Goal: Task Accomplishment & Management: Manage account settings

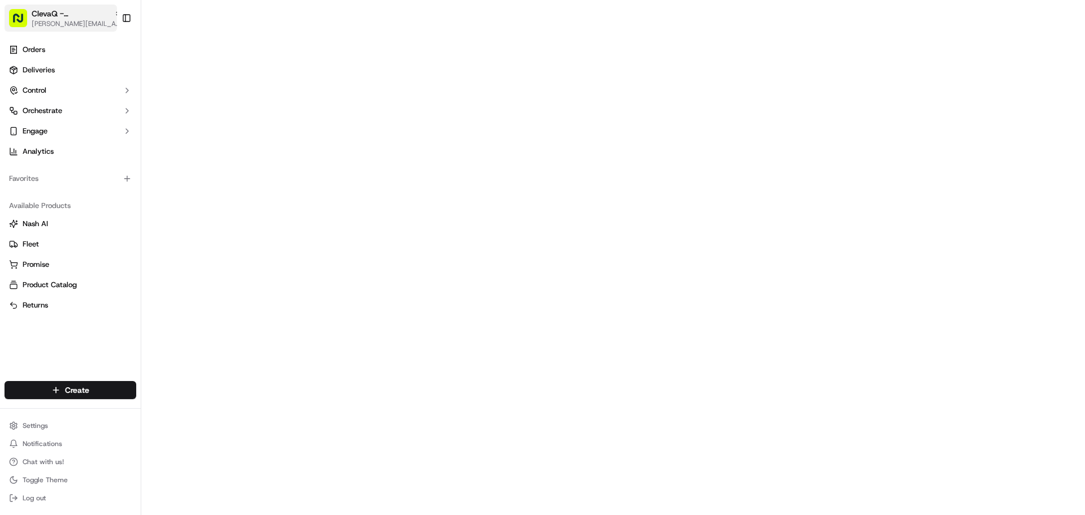
click at [93, 11] on span "ClevaQ - [GEOGRAPHIC_DATA]" at bounding box center [71, 13] width 78 height 11
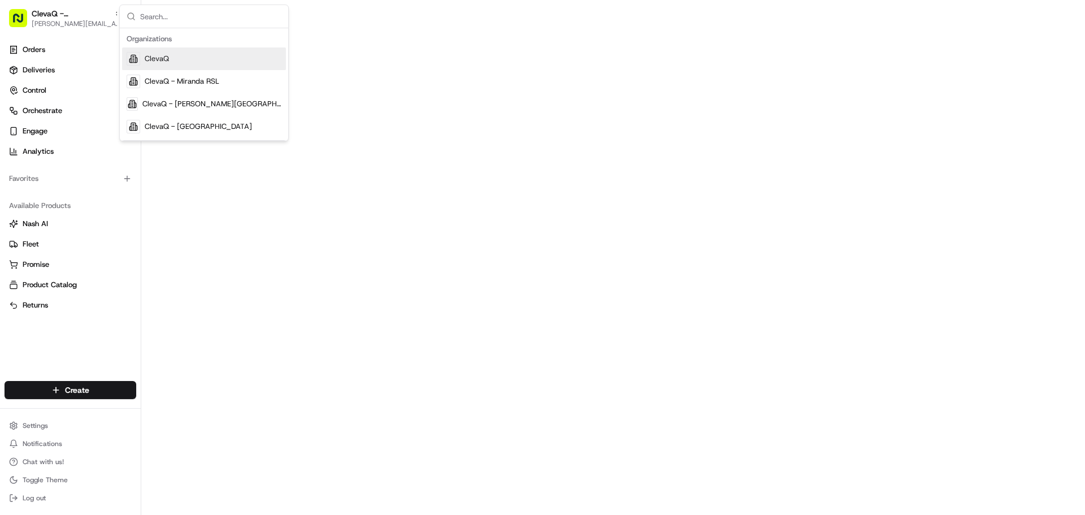
click at [163, 62] on span "ClevaQ" at bounding box center [157, 59] width 24 height 10
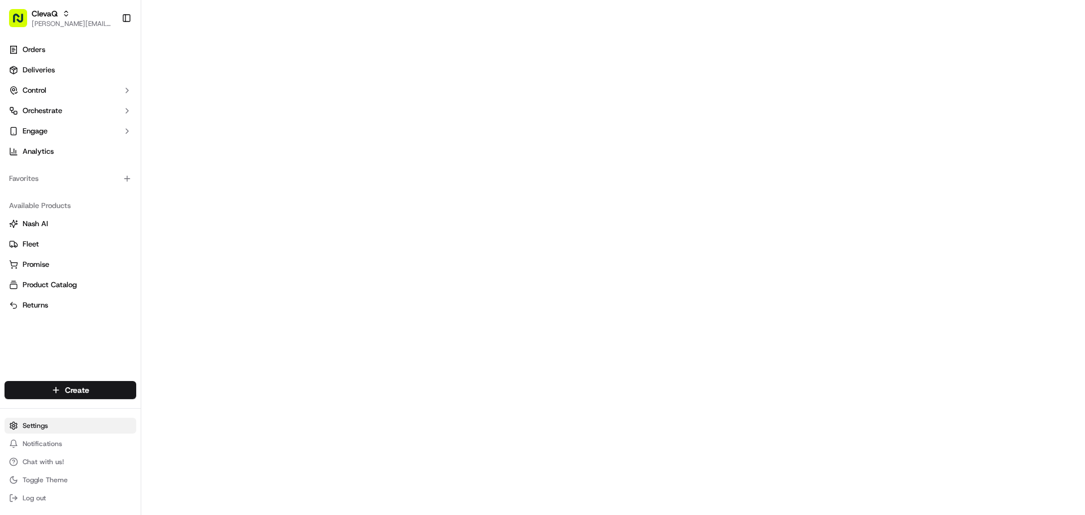
click at [40, 425] on html "ClevaQ [EMAIL_ADDRESS][DOMAIN_NAME] Toggle Sidebar Orders Deliveries Control Or…" at bounding box center [542, 257] width 1085 height 515
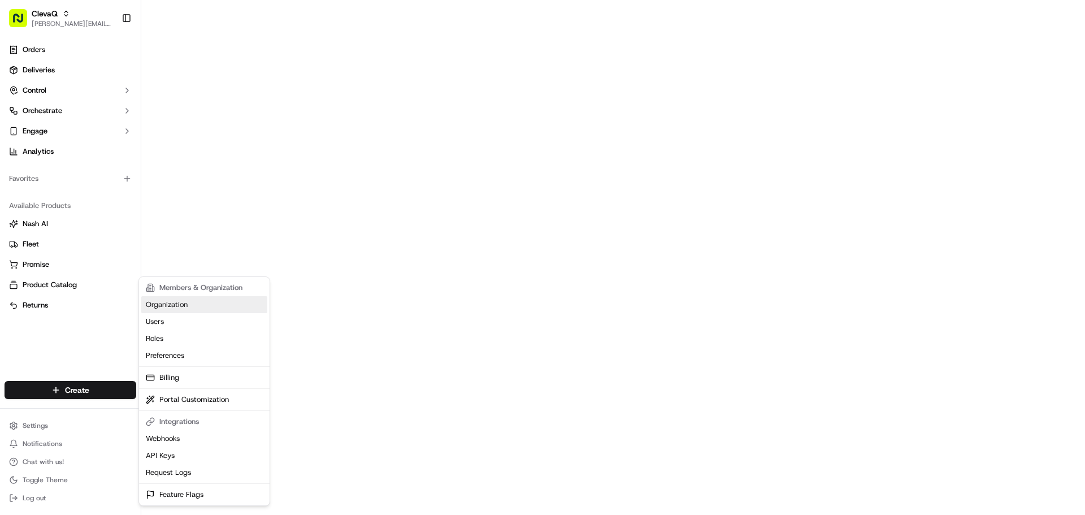
click at [168, 308] on link "Organization" at bounding box center [204, 304] width 126 height 17
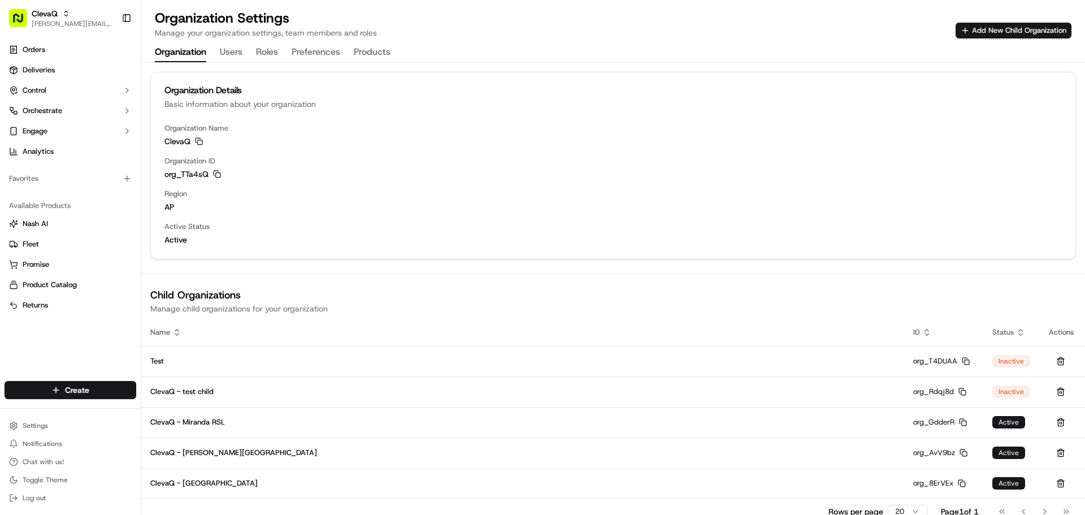
click at [237, 48] on button "Users" at bounding box center [231, 52] width 23 height 19
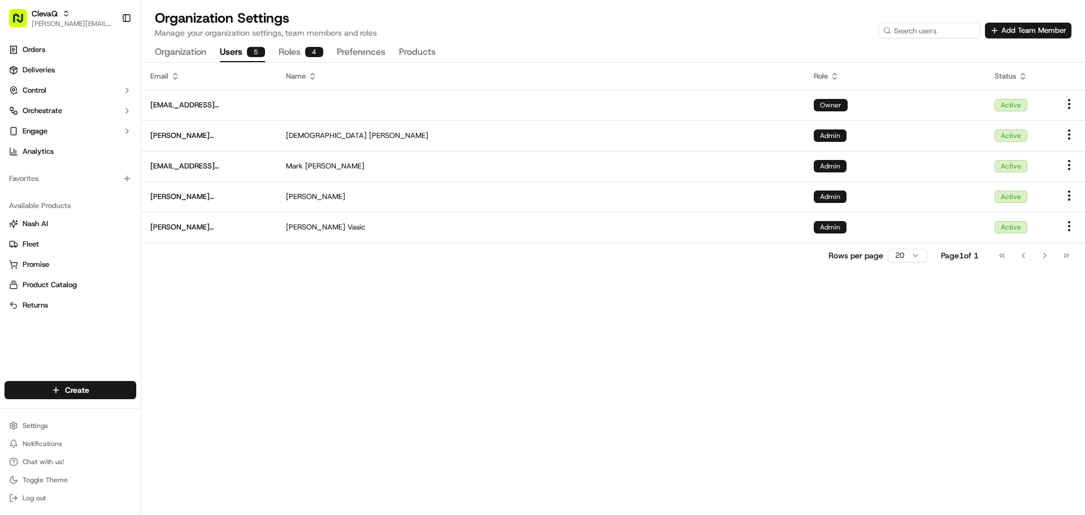
click at [197, 50] on button "Organization" at bounding box center [180, 52] width 51 height 19
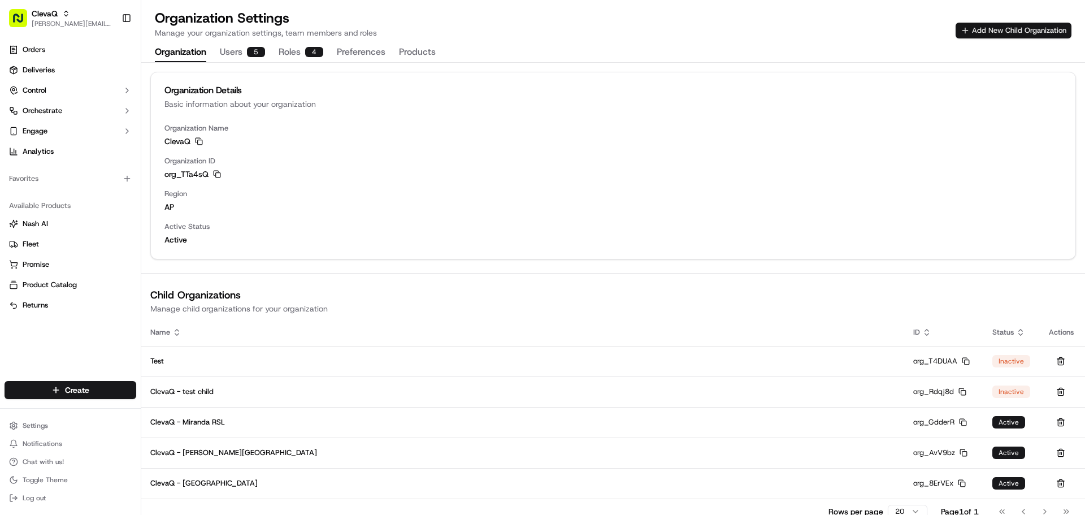
click at [1025, 33] on button "Add New Child Organization" at bounding box center [1014, 31] width 116 height 16
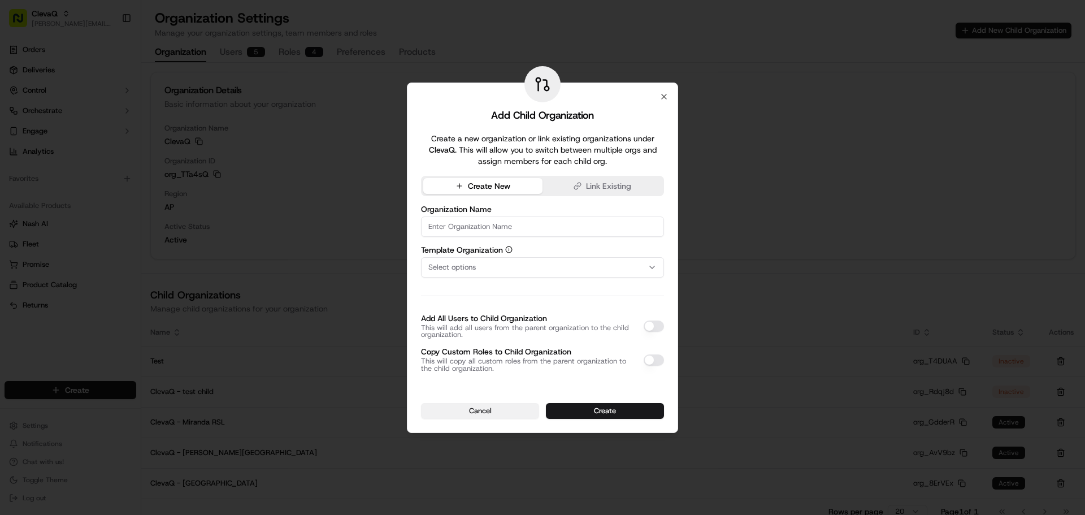
click at [484, 410] on button "Cancel" at bounding box center [480, 411] width 118 height 16
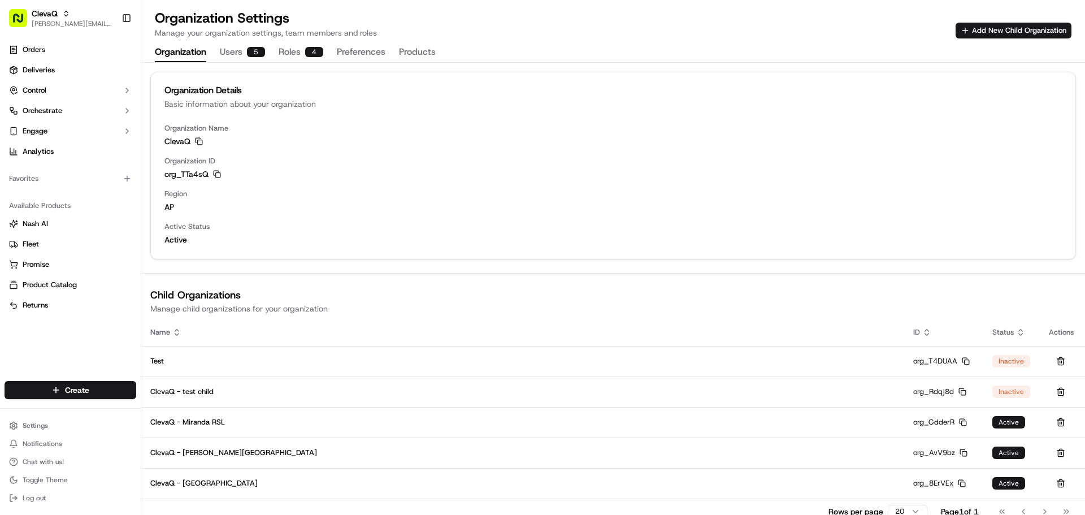
click at [243, 53] on button "Users 5" at bounding box center [242, 52] width 45 height 19
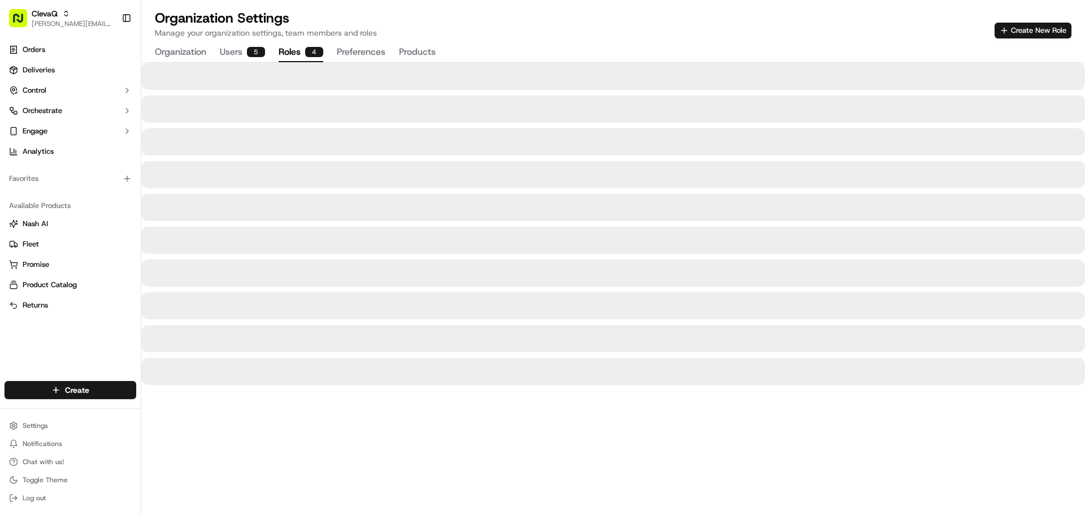
click at [298, 57] on button "Roles 4" at bounding box center [301, 52] width 45 height 19
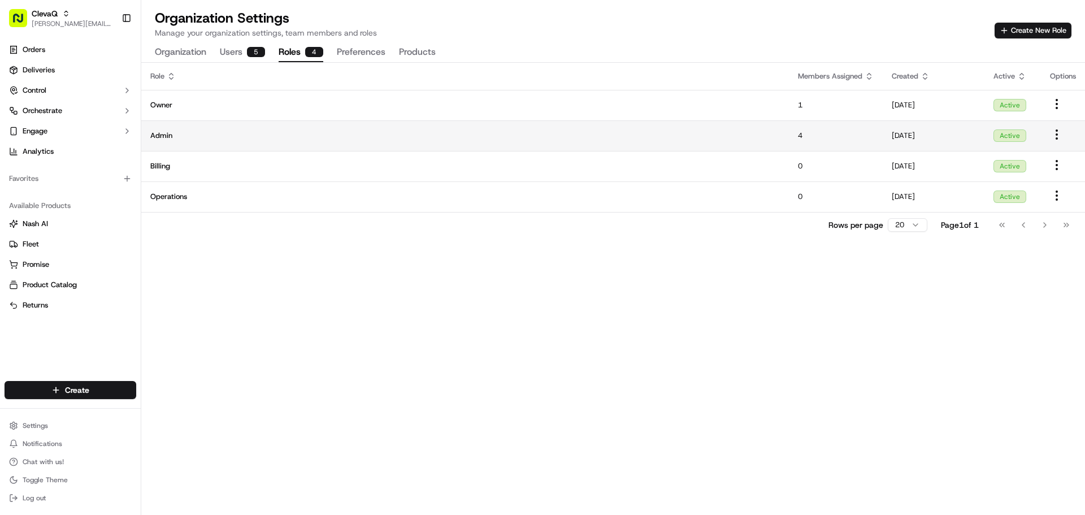
click at [1060, 130] on html "ClevaQ [EMAIL_ADDRESS][DOMAIN_NAME] Toggle Sidebar Orders Deliveries Control Or…" at bounding box center [542, 257] width 1085 height 515
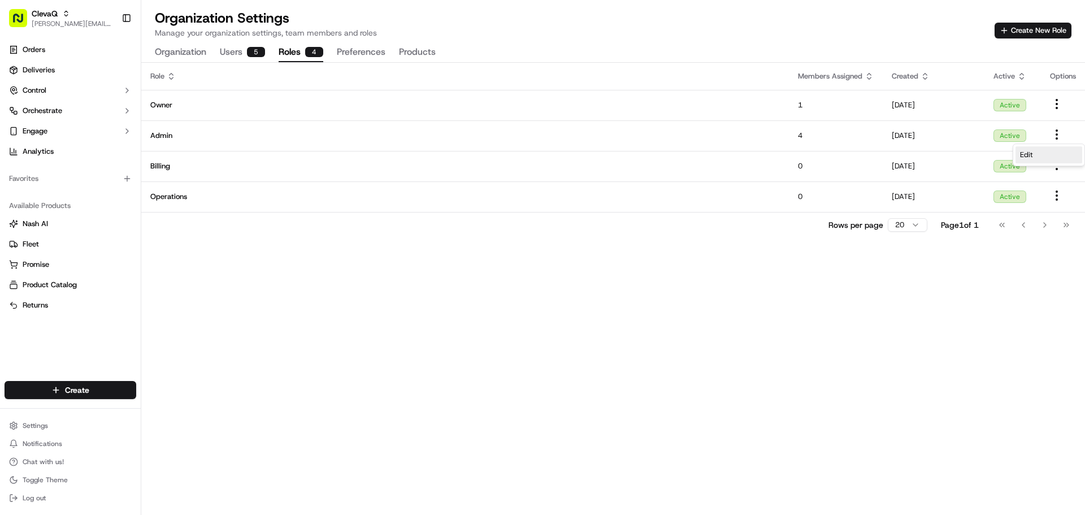
click at [1031, 153] on span "Edit" at bounding box center [1026, 155] width 13 height 10
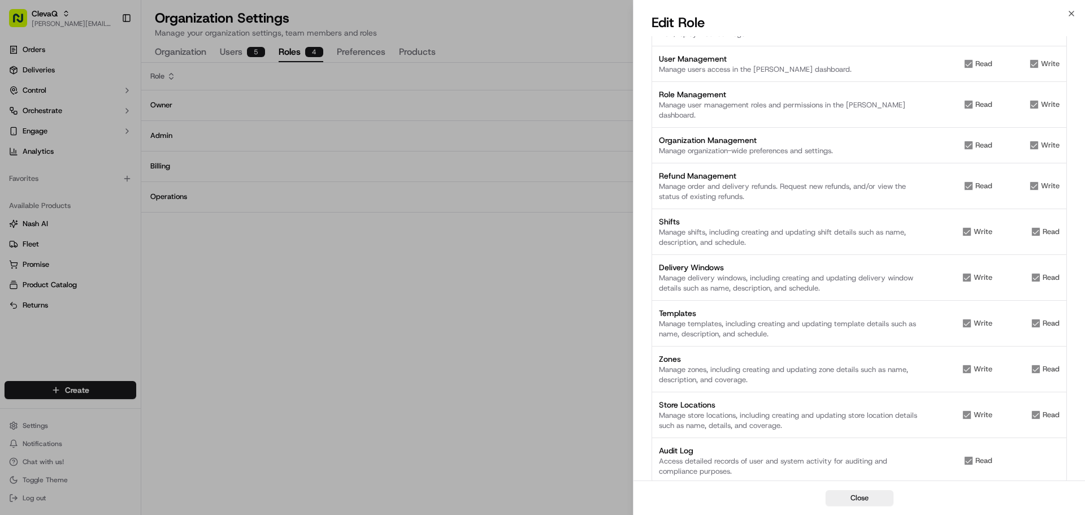
scroll to position [680, 0]
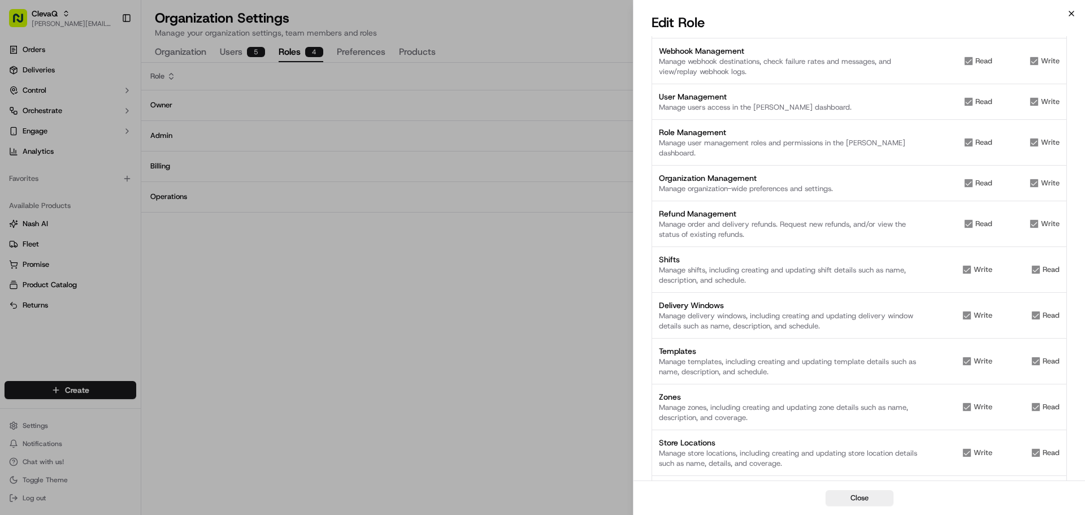
click at [1075, 11] on icon "button" at bounding box center [1071, 13] width 9 height 9
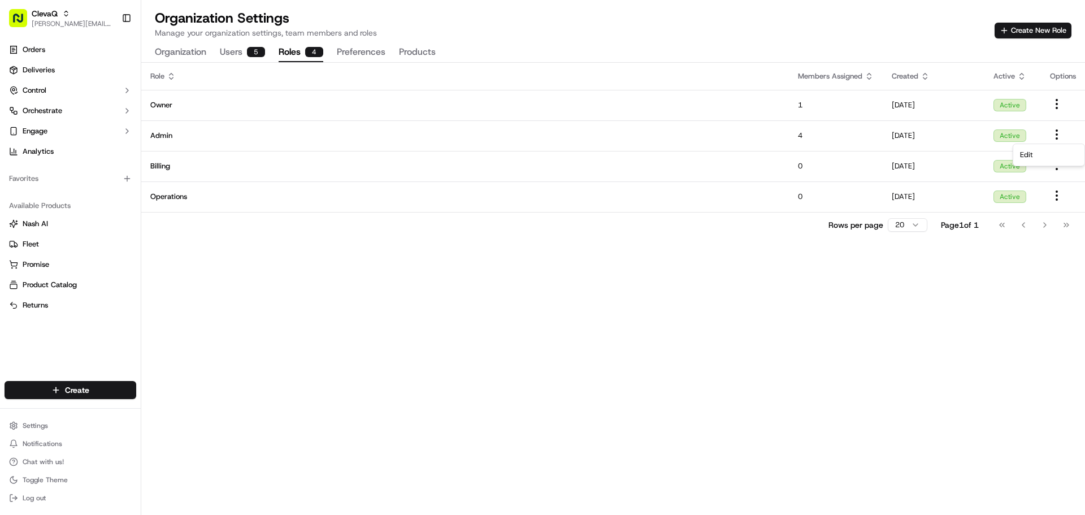
click at [200, 51] on button "Organization" at bounding box center [180, 52] width 51 height 19
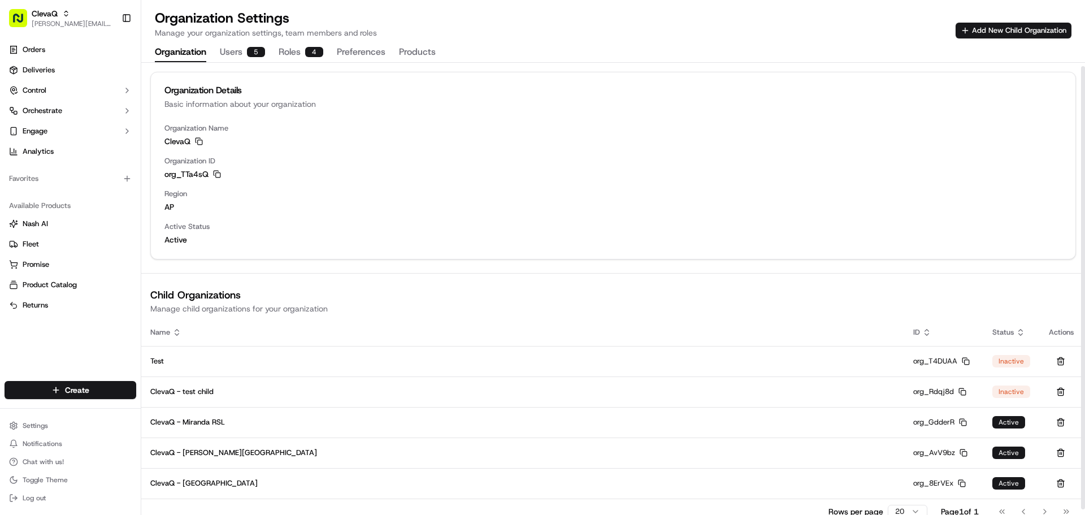
scroll to position [9, 0]
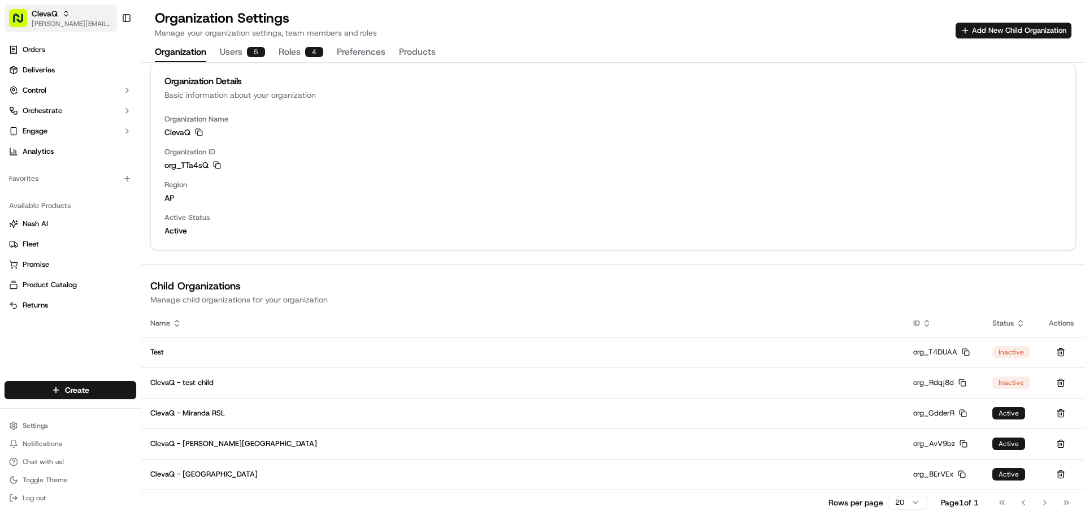
click at [49, 15] on span "ClevaQ" at bounding box center [45, 13] width 26 height 11
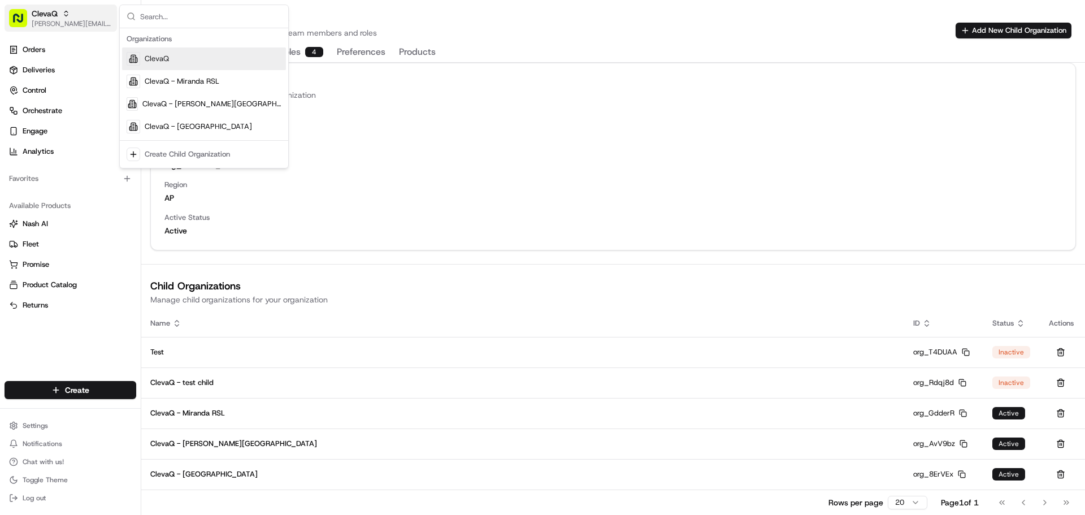
click at [49, 15] on span "ClevaQ" at bounding box center [45, 13] width 26 height 11
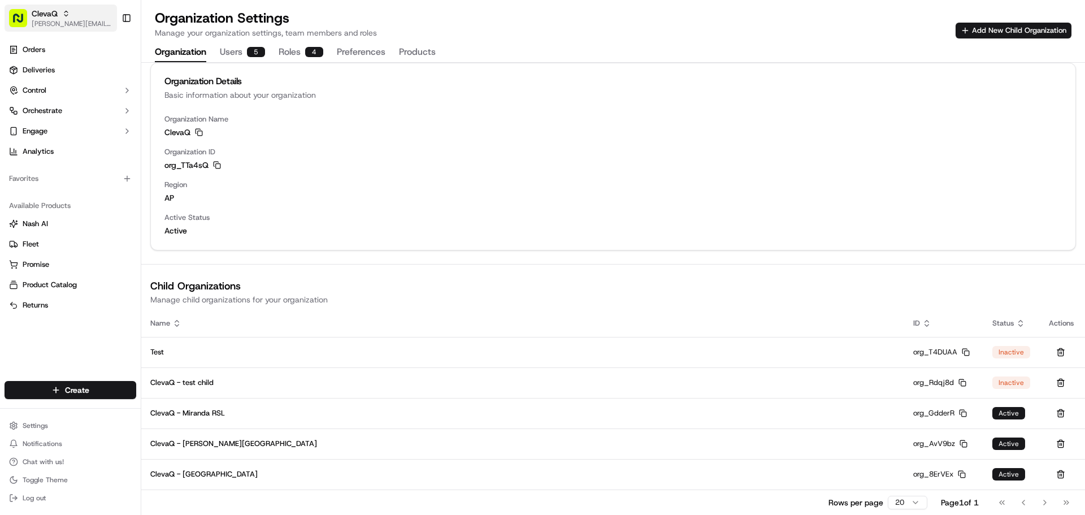
click at [54, 16] on span "ClevaQ" at bounding box center [45, 13] width 26 height 11
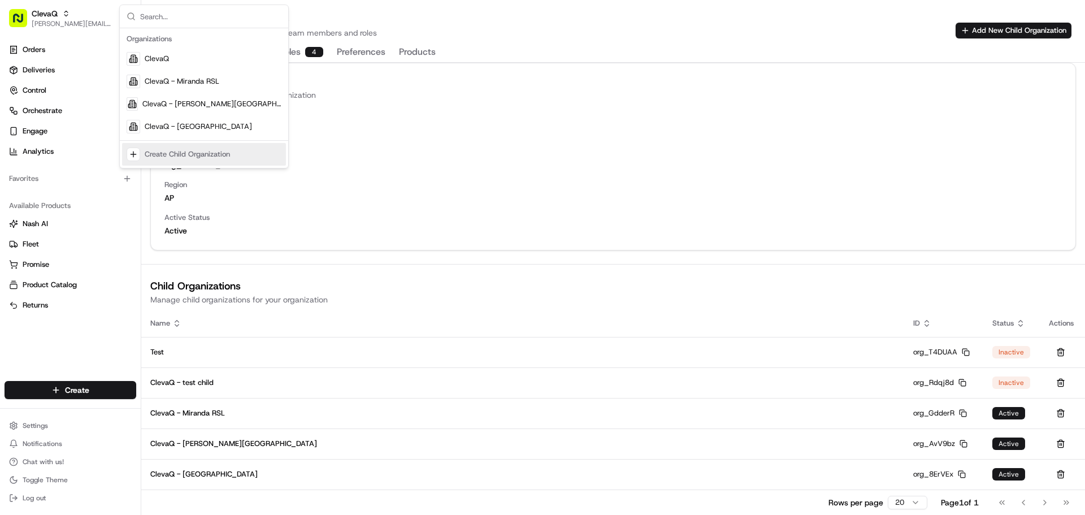
click at [136, 155] on div "Suggestions" at bounding box center [134, 155] width 14 height 14
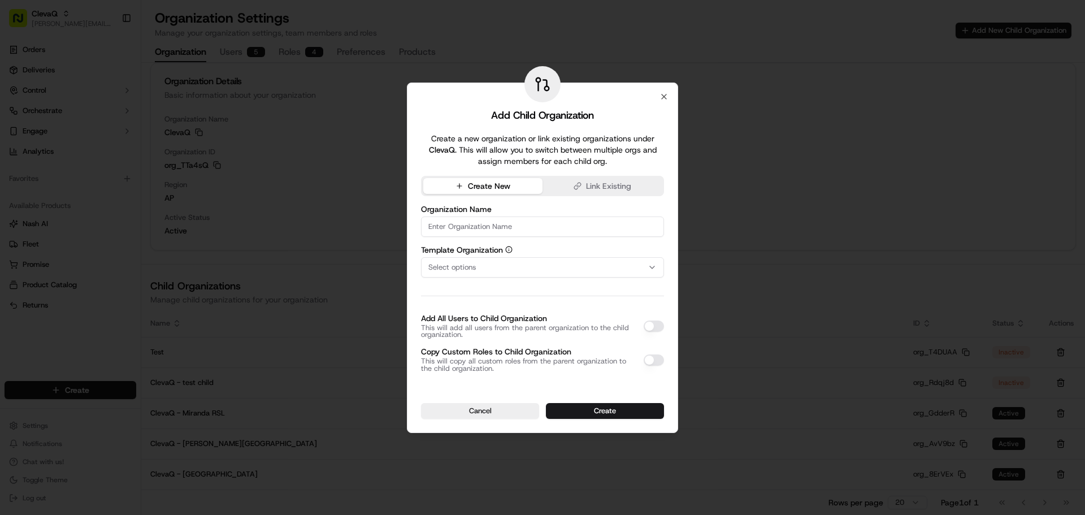
click at [670, 97] on div "Add Child Organization Create a new organization or link existing organizations…" at bounding box center [542, 258] width 271 height 350
click at [663, 96] on icon "button" at bounding box center [664, 96] width 9 height 9
